Goal: Find specific page/section: Find specific page/section

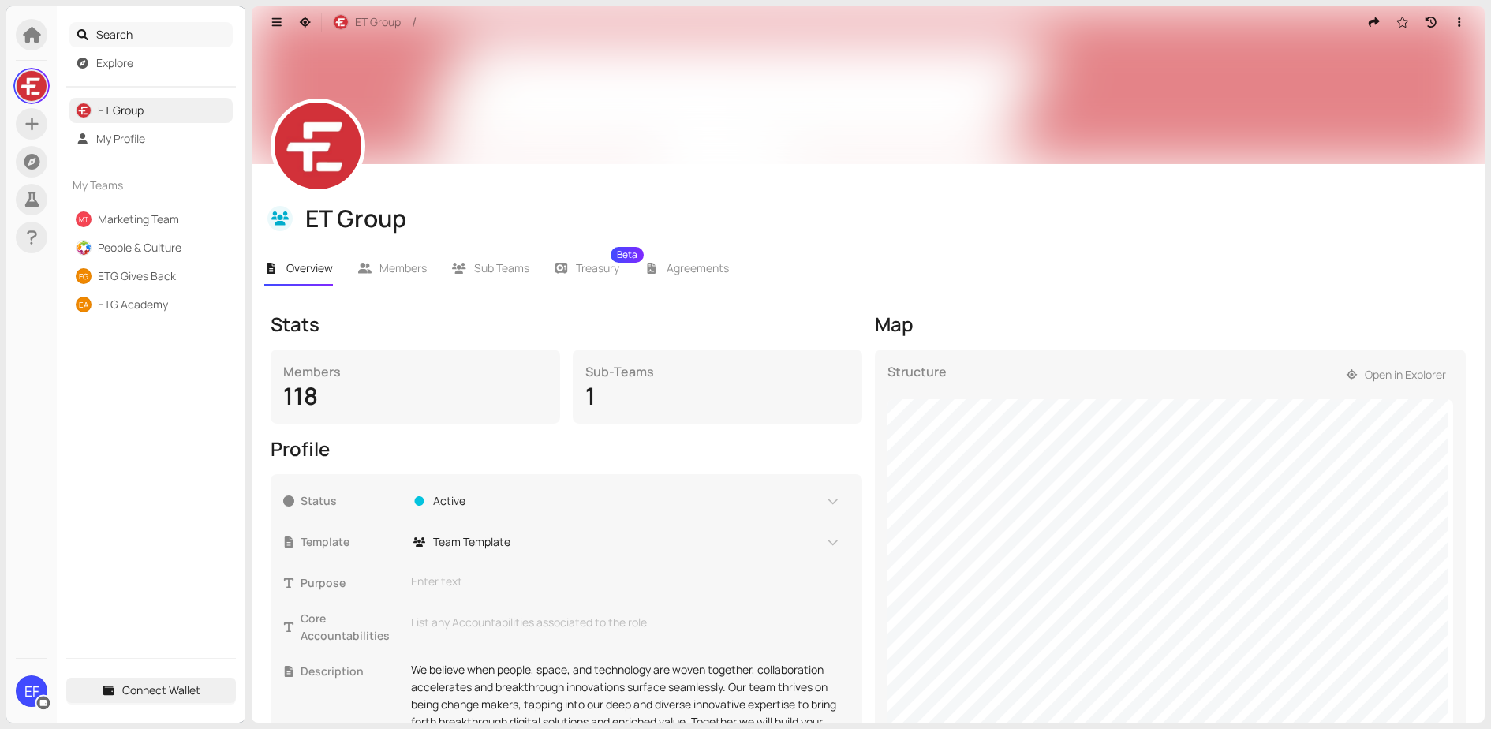
click at [120, 32] on span "Search" at bounding box center [161, 34] width 131 height 25
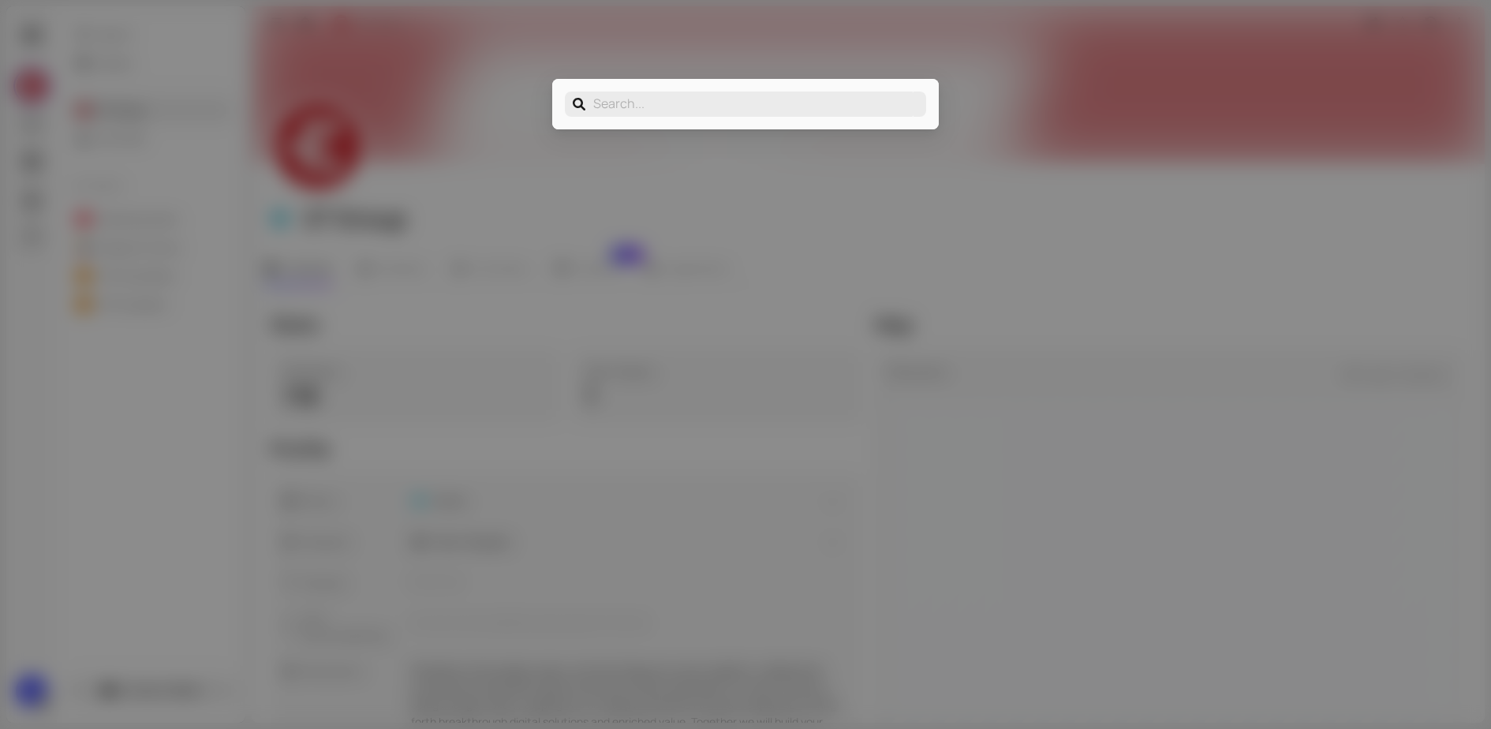
type input "[PERSON_NAME]"
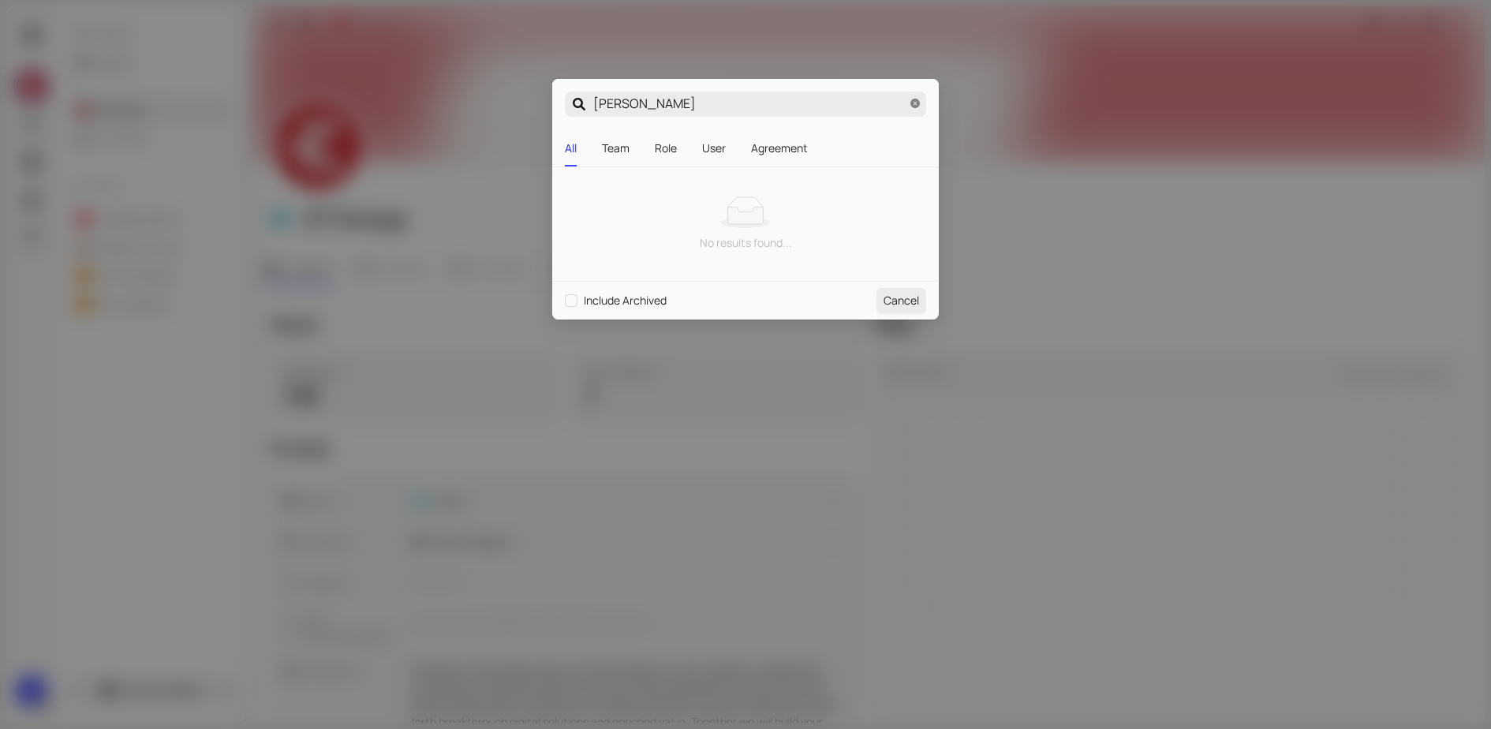
click at [645, 102] on input "[PERSON_NAME]" at bounding box center [753, 103] width 320 height 25
type input "[PERSON_NAME]"
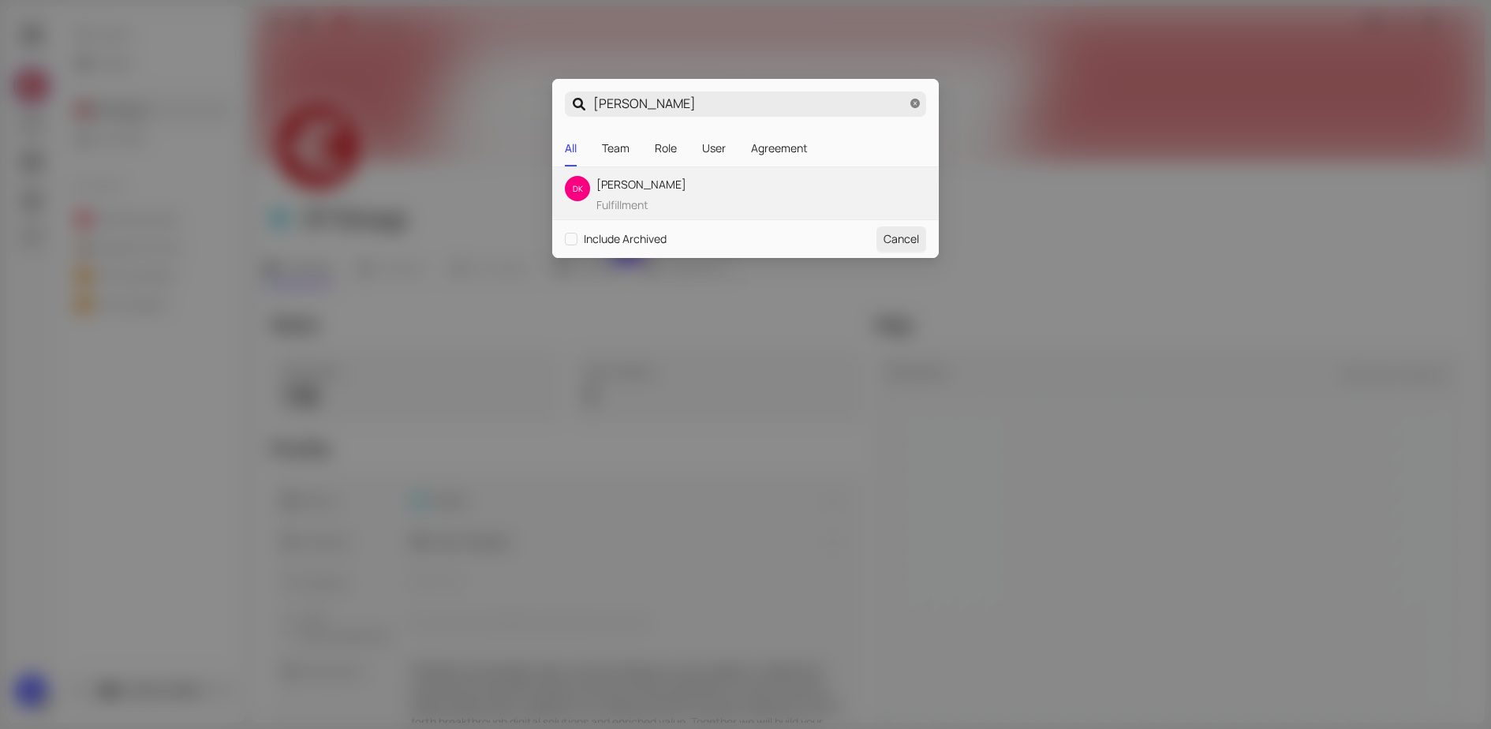
click at [658, 188] on span "[PERSON_NAME]" at bounding box center [641, 184] width 90 height 17
